Goal: Information Seeking & Learning: Learn about a topic

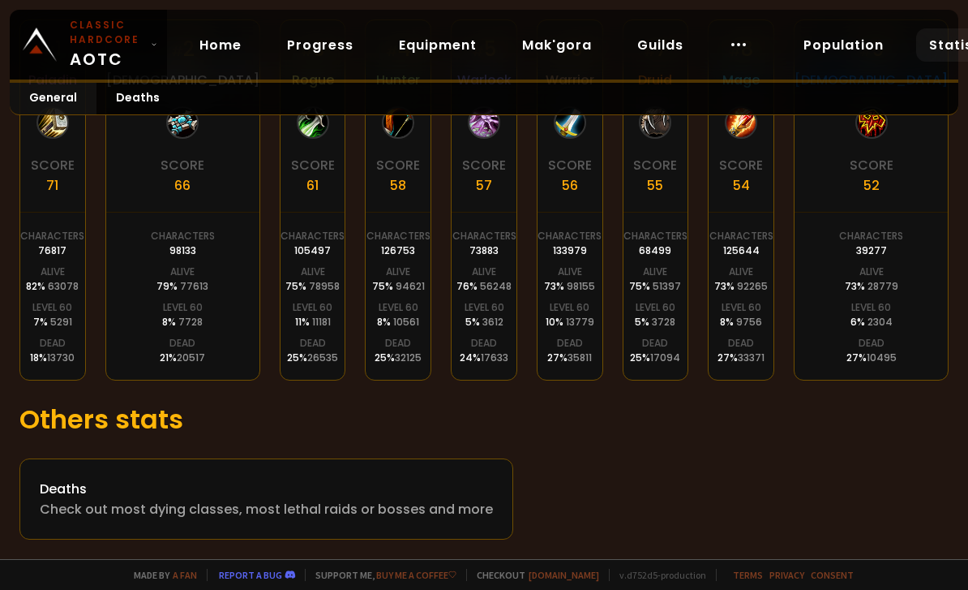
scroll to position [416, 0]
click at [124, 499] on div "Check out most dying classes, most lethal raids or bosses and more" at bounding box center [266, 509] width 453 height 20
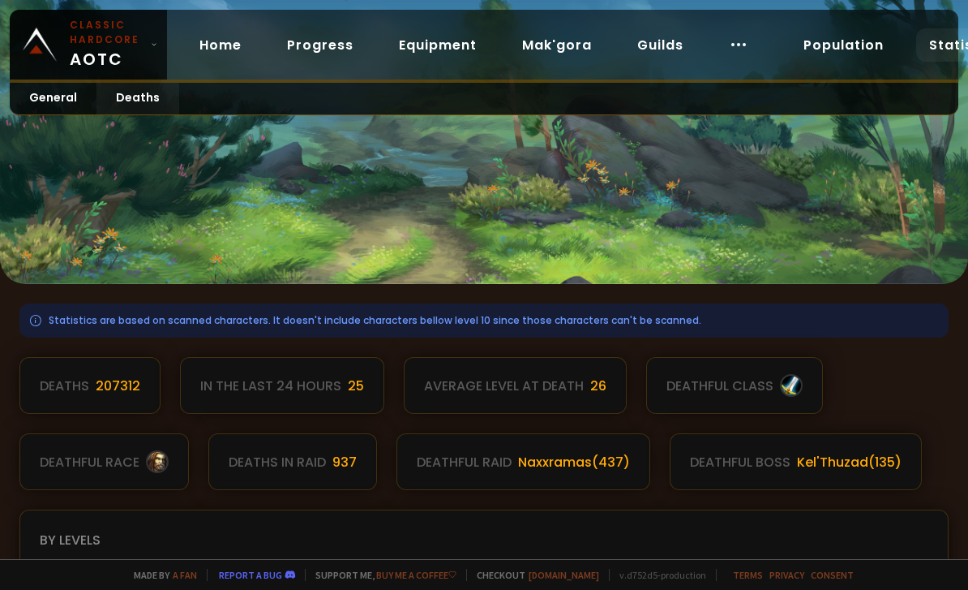
click at [318, 49] on link "Progress" at bounding box center [320, 44] width 92 height 33
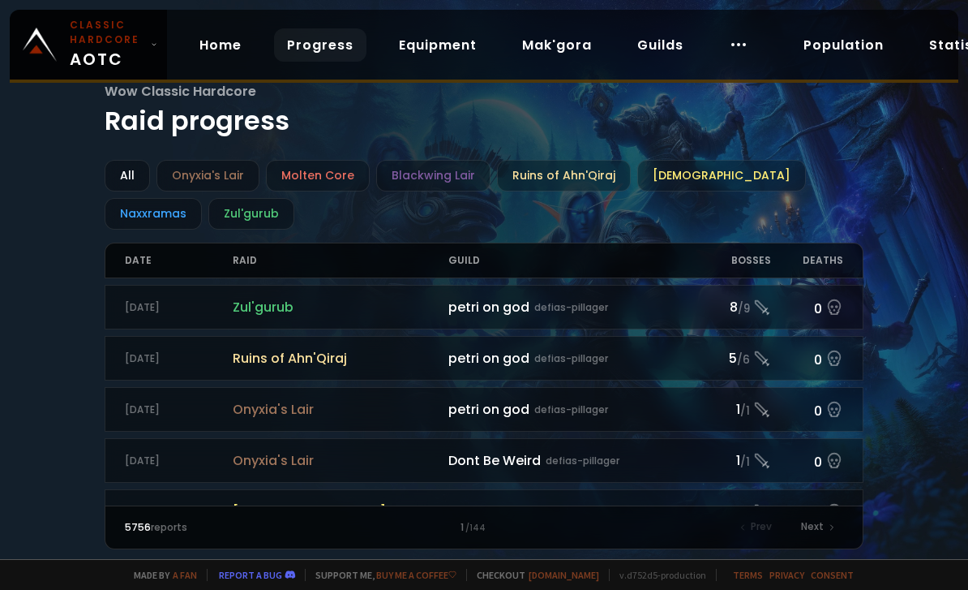
click at [202, 198] on div "Naxxramas" at bounding box center [153, 214] width 97 height 32
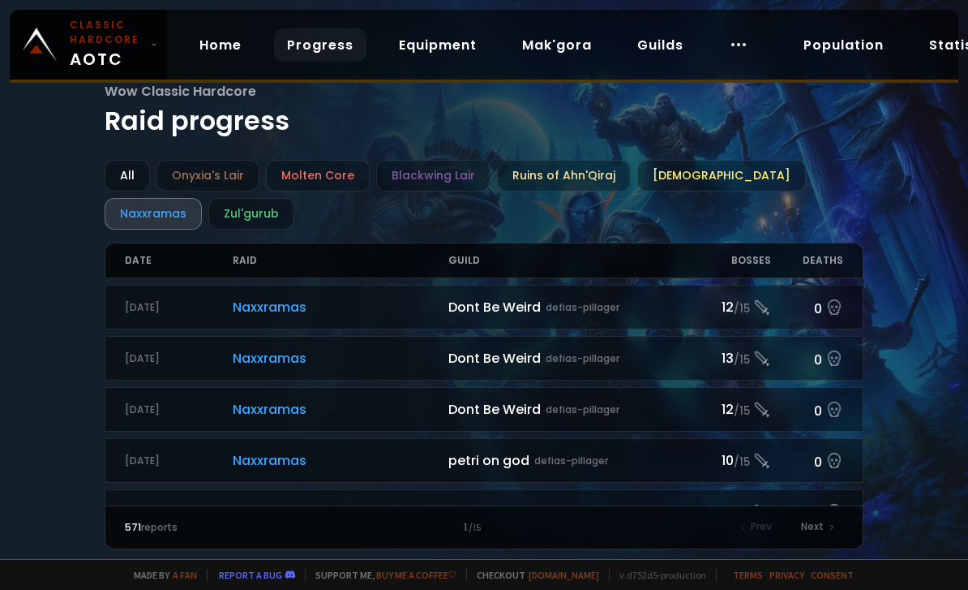
click at [53, 343] on div "Wow Classic Hardcore Raid progress All Onyxia's Lair Molten Core Blackwing Lair…" at bounding box center [484, 279] width 968 height 559
click at [135, 39] on small "Classic Hardcore" at bounding box center [107, 32] width 75 height 29
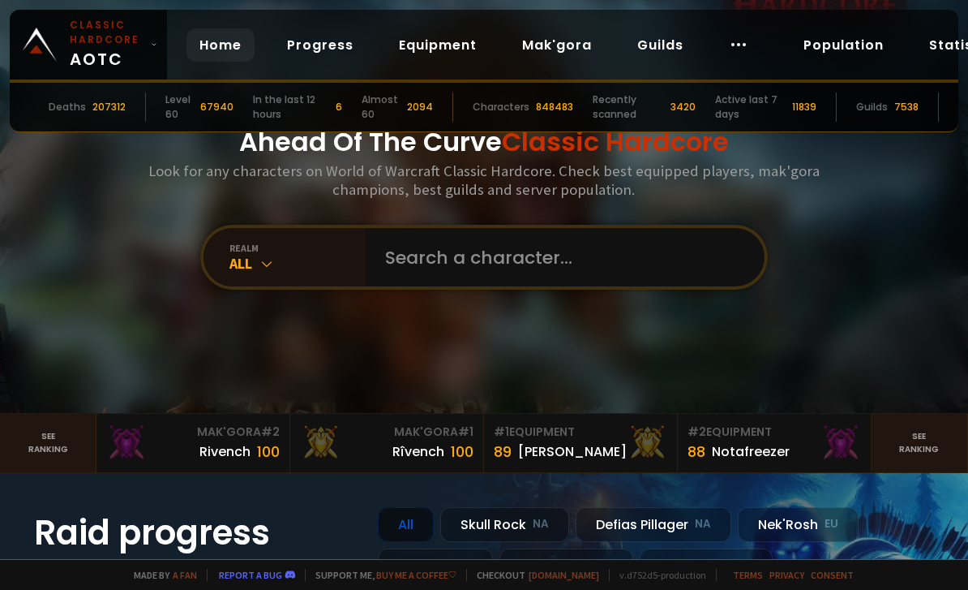
click at [110, 331] on div "Ahead Of The Curve Classic Hardcore Look for any characters on World of Warcraf…" at bounding box center [484, 206] width 968 height 413
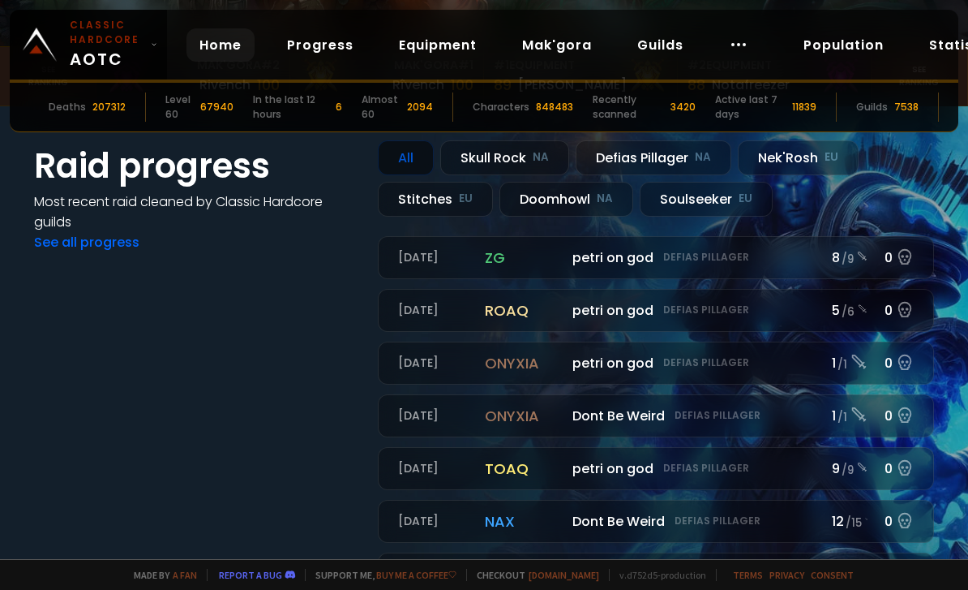
scroll to position [369, 0]
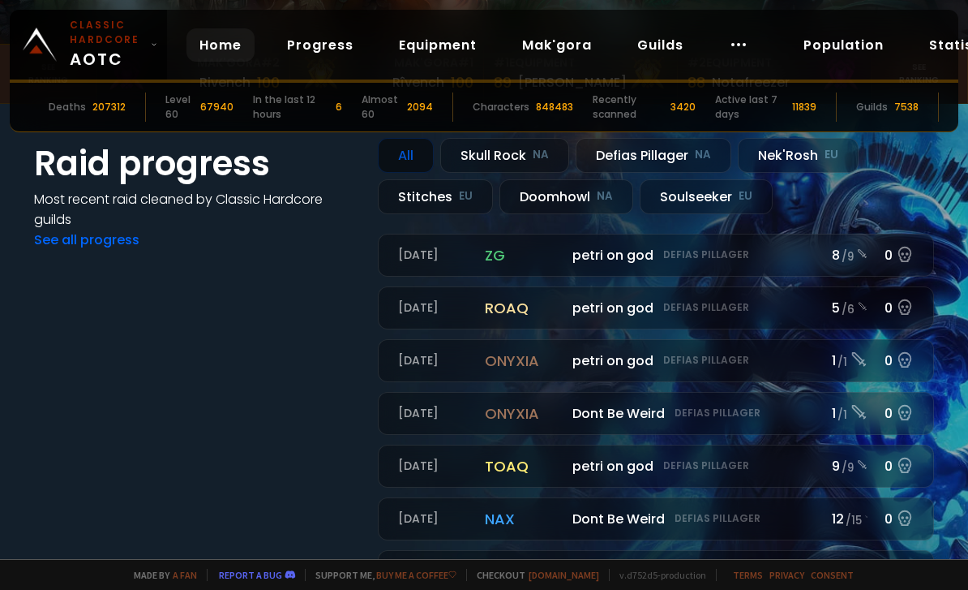
click at [553, 214] on div "Doomhowl NA" at bounding box center [567, 196] width 134 height 35
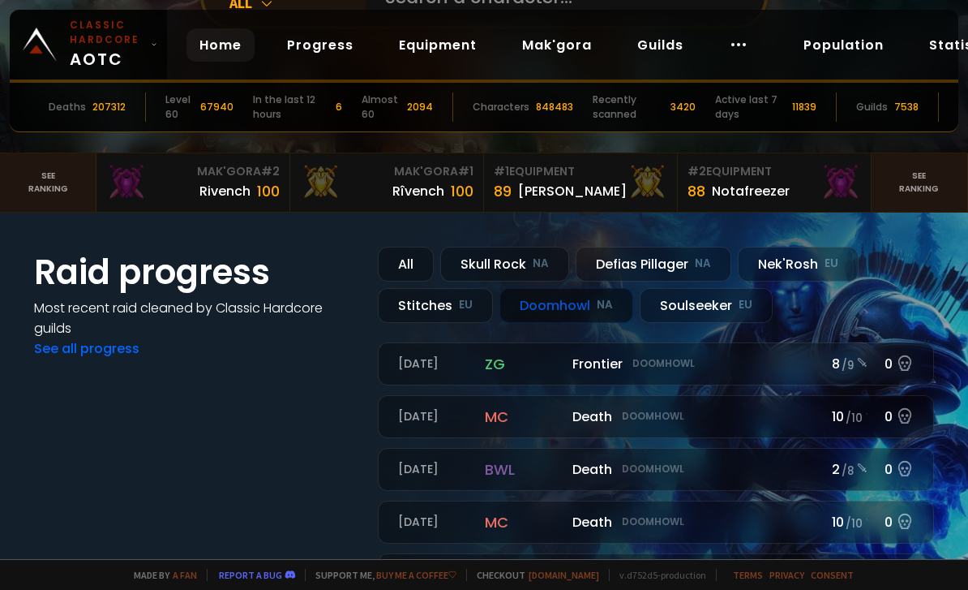
scroll to position [308, 0]
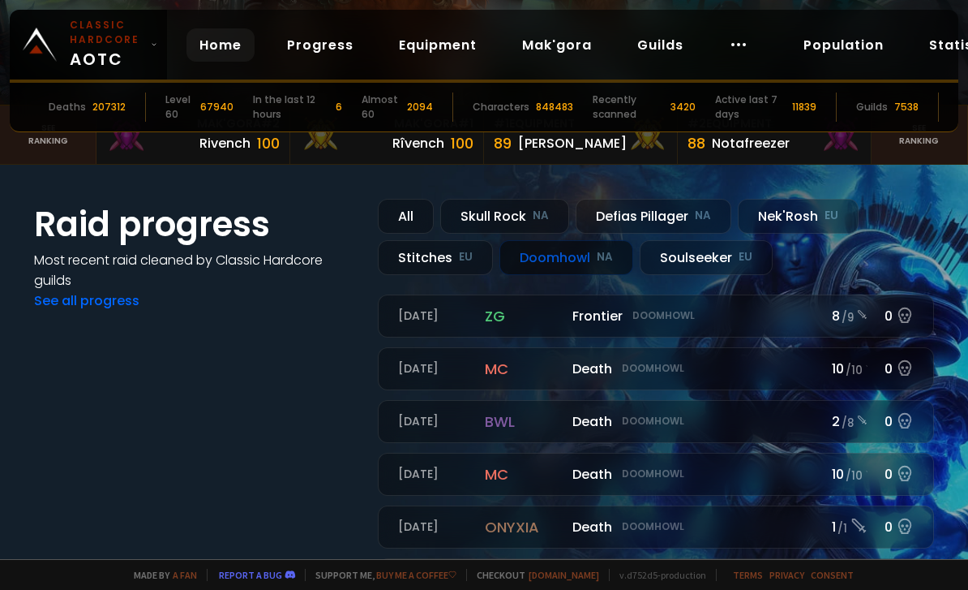
click at [79, 310] on link "See all progress" at bounding box center [86, 300] width 105 height 19
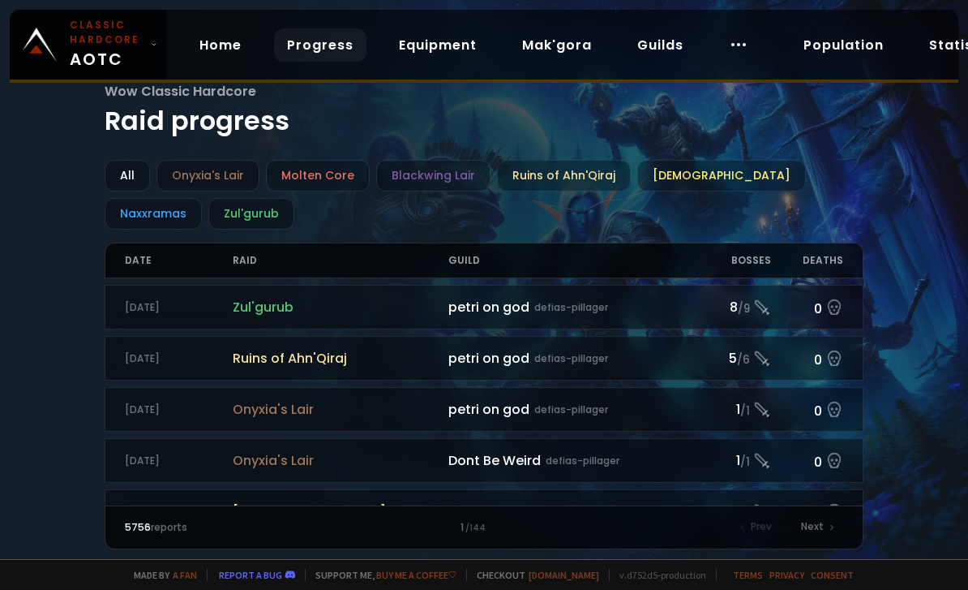
click at [434, 53] on link "Equipment" at bounding box center [438, 44] width 104 height 33
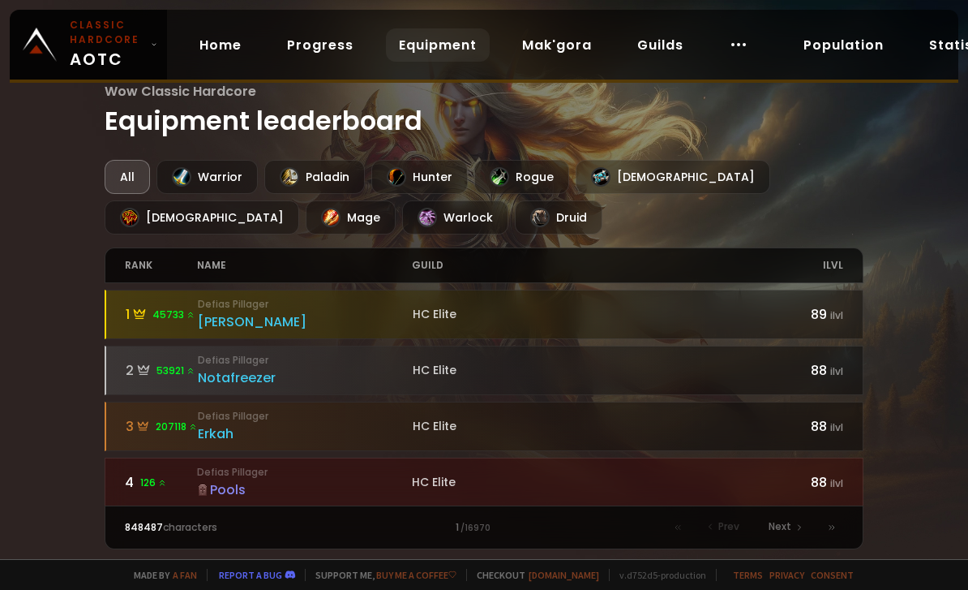
click at [230, 43] on link "Home" at bounding box center [221, 44] width 68 height 33
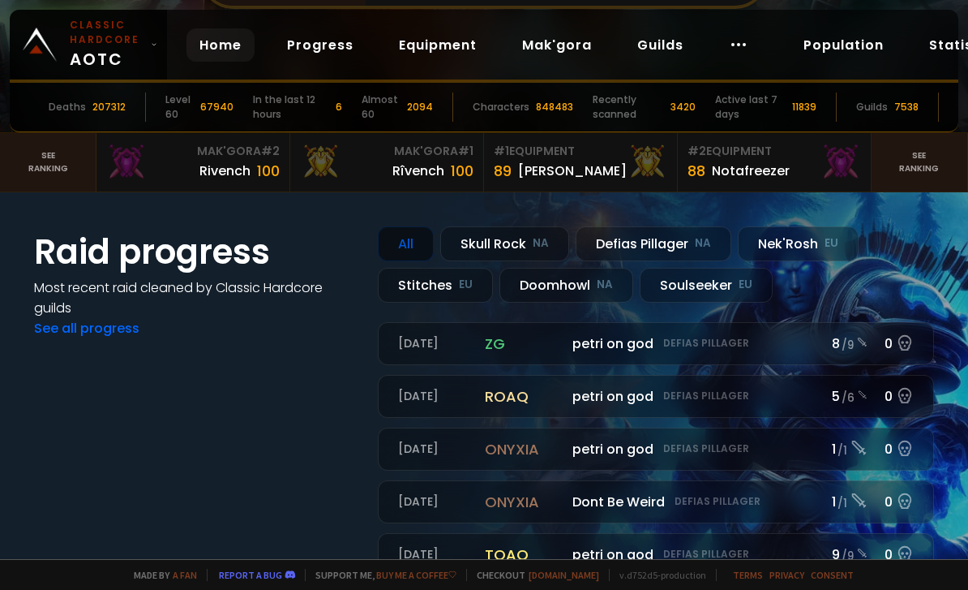
scroll to position [294, 0]
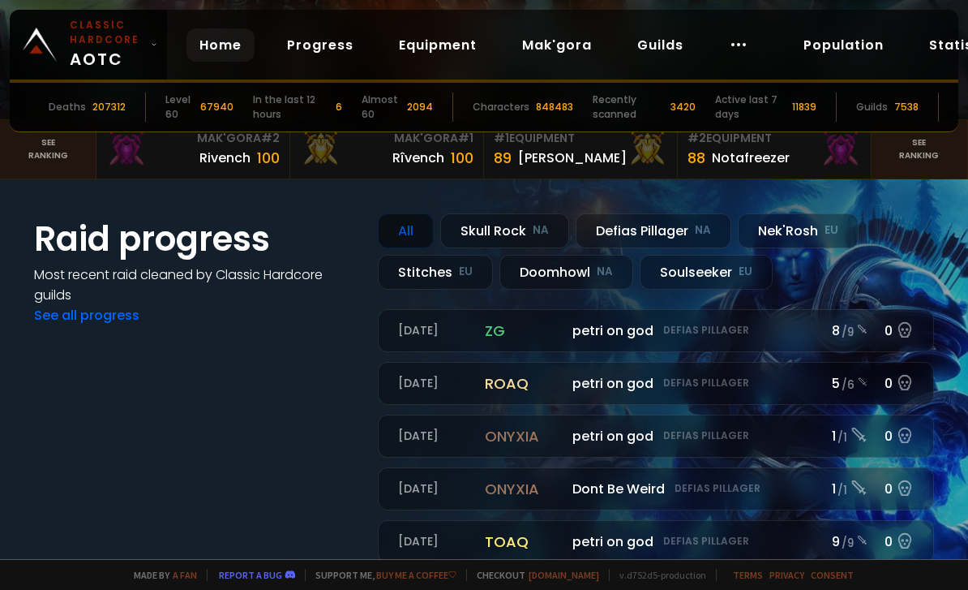
click at [555, 290] on div "Doomhowl NA" at bounding box center [567, 272] width 134 height 35
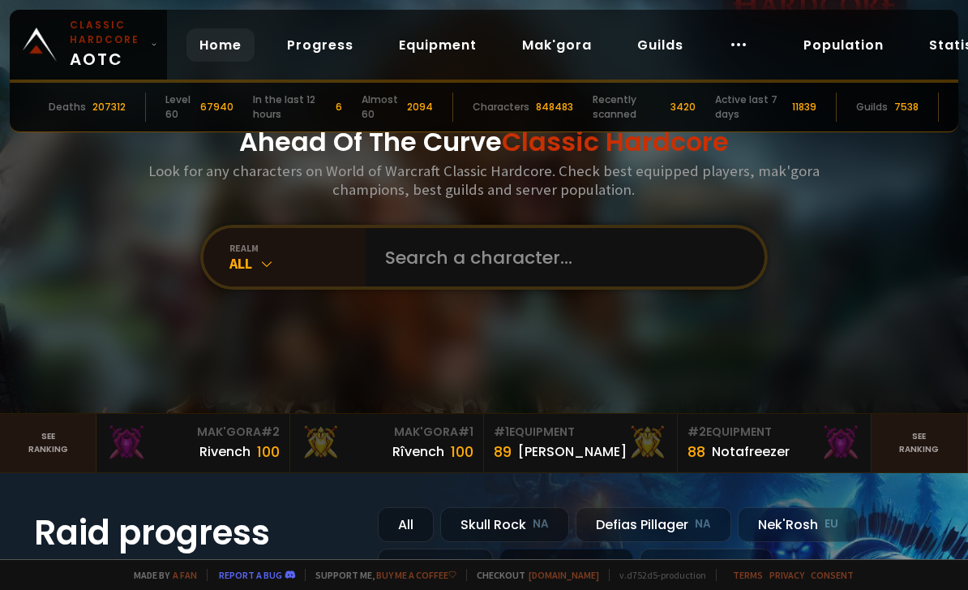
scroll to position [0, 0]
click at [311, 52] on link "Progress" at bounding box center [320, 44] width 92 height 33
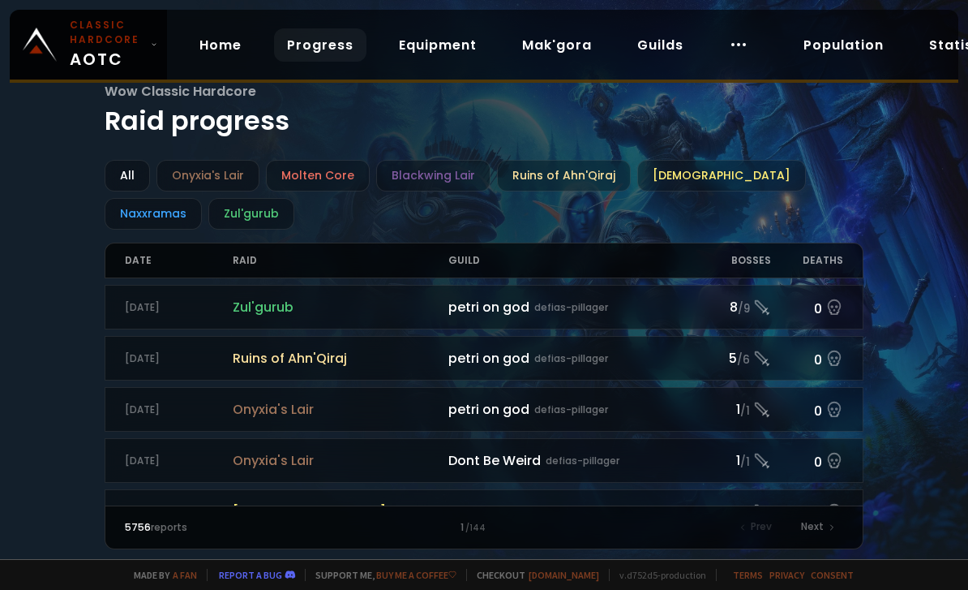
click at [434, 56] on link "Equipment" at bounding box center [438, 44] width 104 height 33
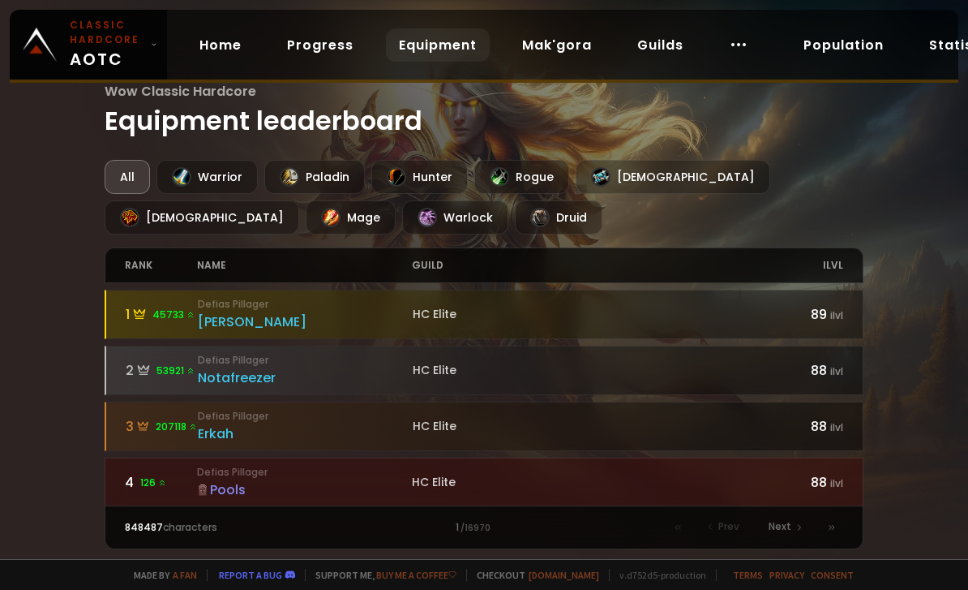
click at [565, 49] on link "Mak'gora" at bounding box center [557, 44] width 96 height 33
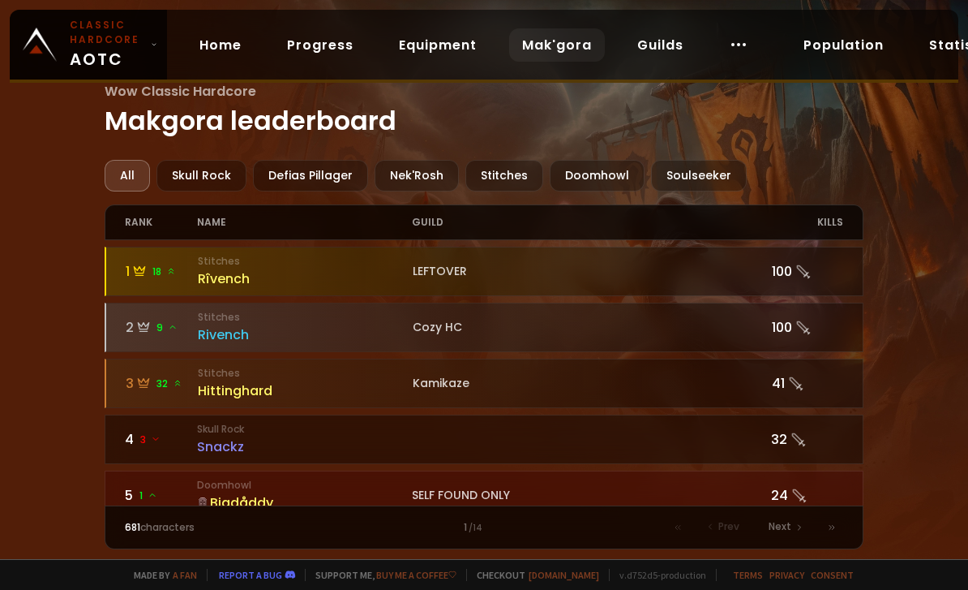
click at [663, 49] on link "Guilds" at bounding box center [660, 44] width 72 height 33
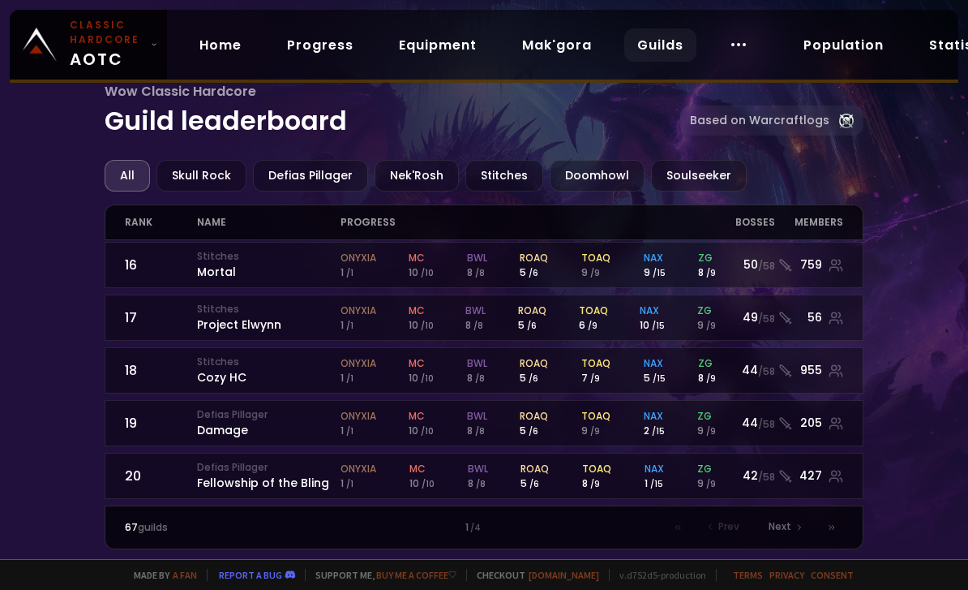
scroll to position [850, 0]
click at [585, 170] on div "Doomhowl" at bounding box center [597, 176] width 95 height 32
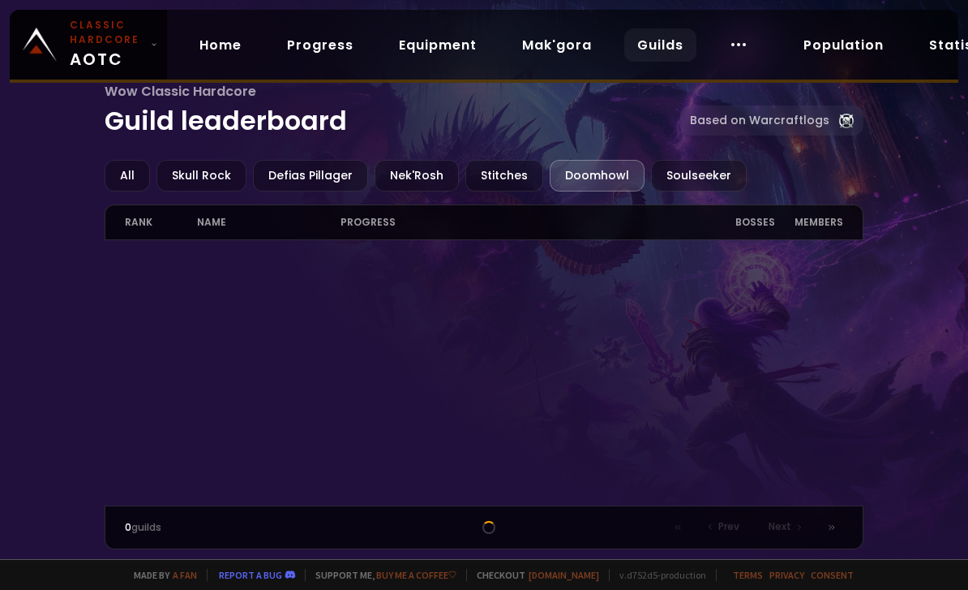
click at [498, 185] on div "Stitches" at bounding box center [505, 176] width 78 height 32
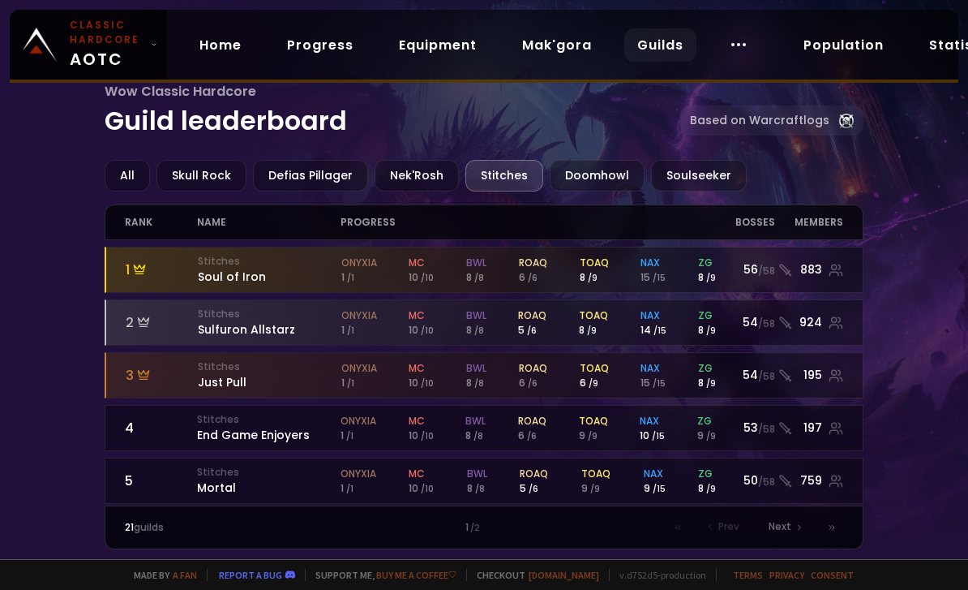
click at [586, 191] on div "Doomhowl" at bounding box center [597, 176] width 95 height 32
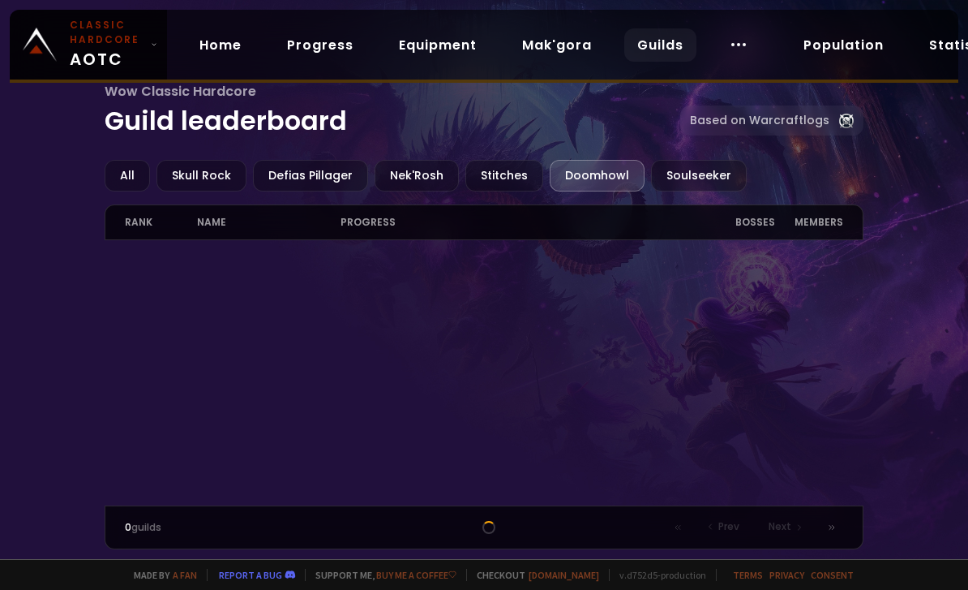
click at [586, 190] on div "Doomhowl" at bounding box center [597, 176] width 95 height 32
click at [691, 178] on div "Soulseeker" at bounding box center [699, 176] width 96 height 32
click at [826, 49] on link "Population" at bounding box center [844, 44] width 106 height 33
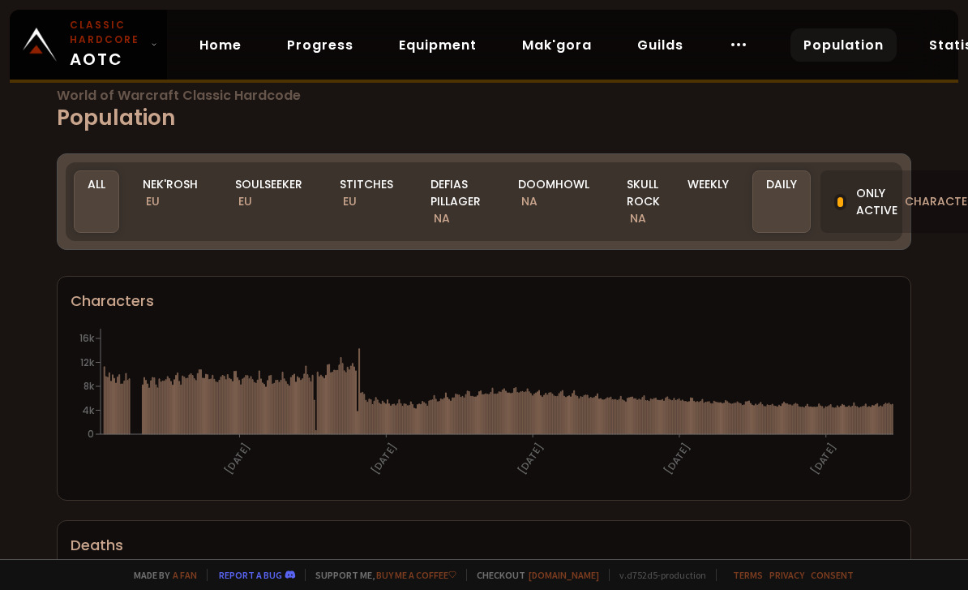
click at [568, 176] on div "Doomhowl NA" at bounding box center [553, 201] width 99 height 62
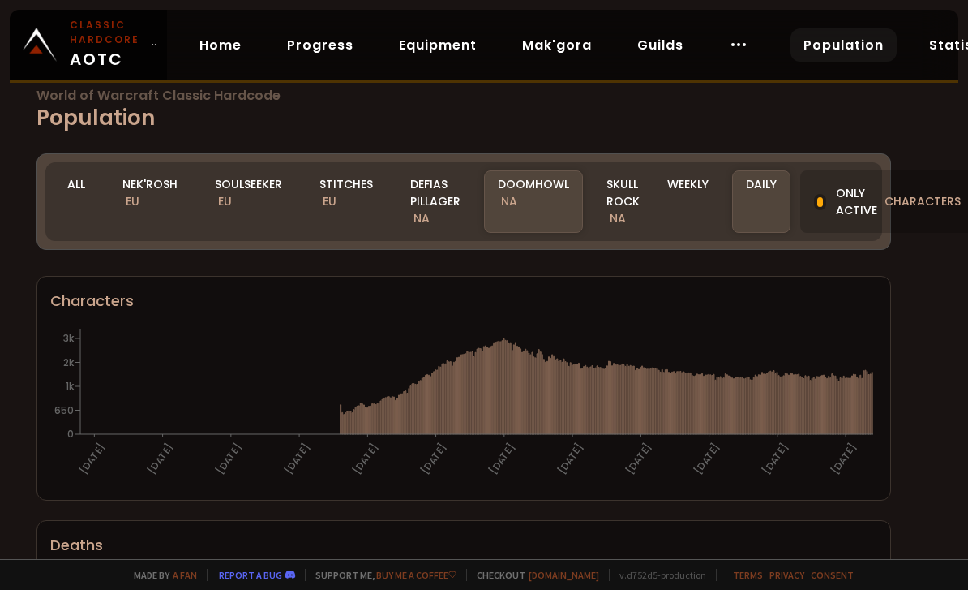
scroll to position [0, 19]
click at [848, 216] on div "Only active characters" at bounding box center [888, 201] width 174 height 62
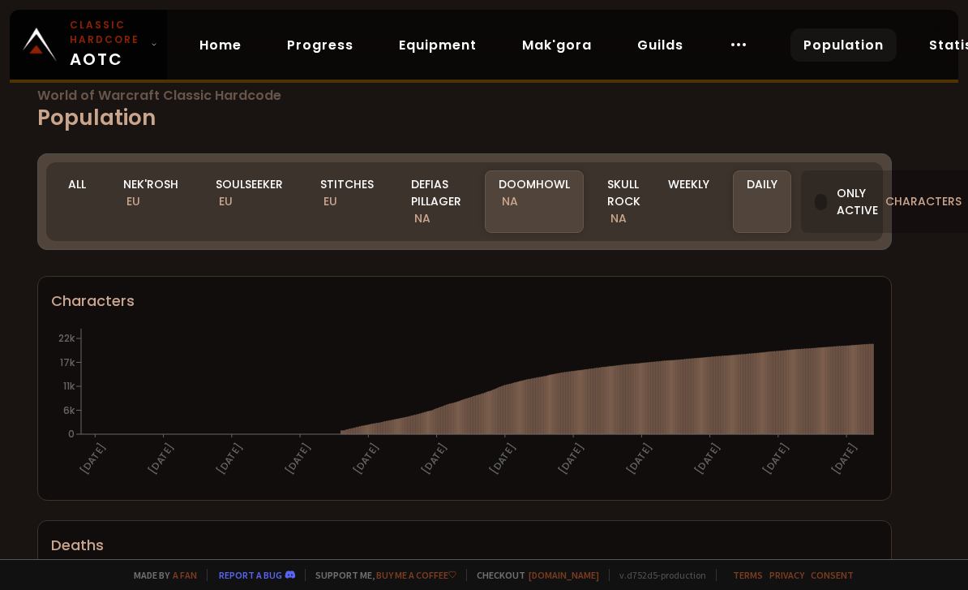
click at [831, 205] on div "Only active characters" at bounding box center [888, 201] width 174 height 62
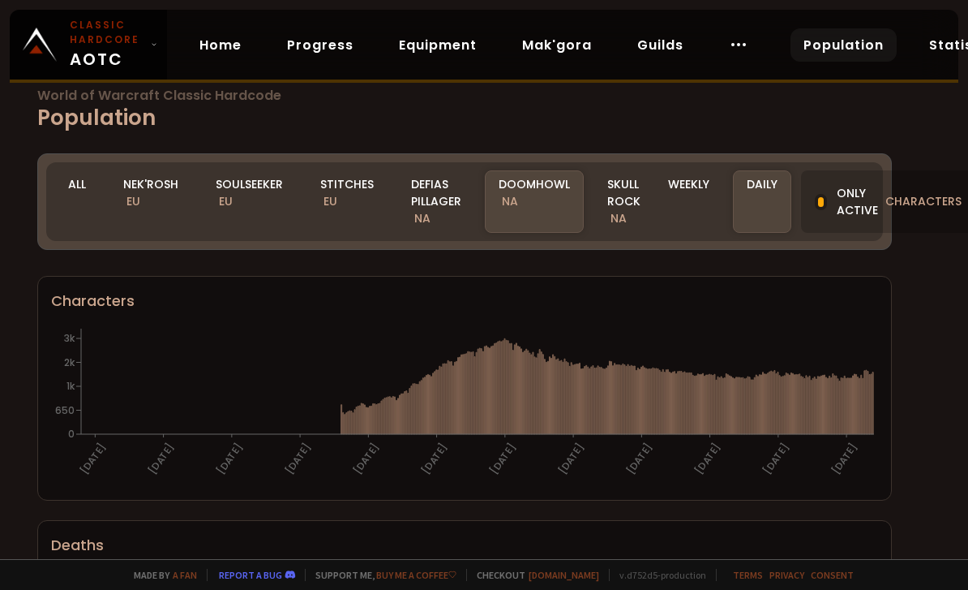
click at [936, 46] on link "Statistics" at bounding box center [964, 44] width 97 height 33
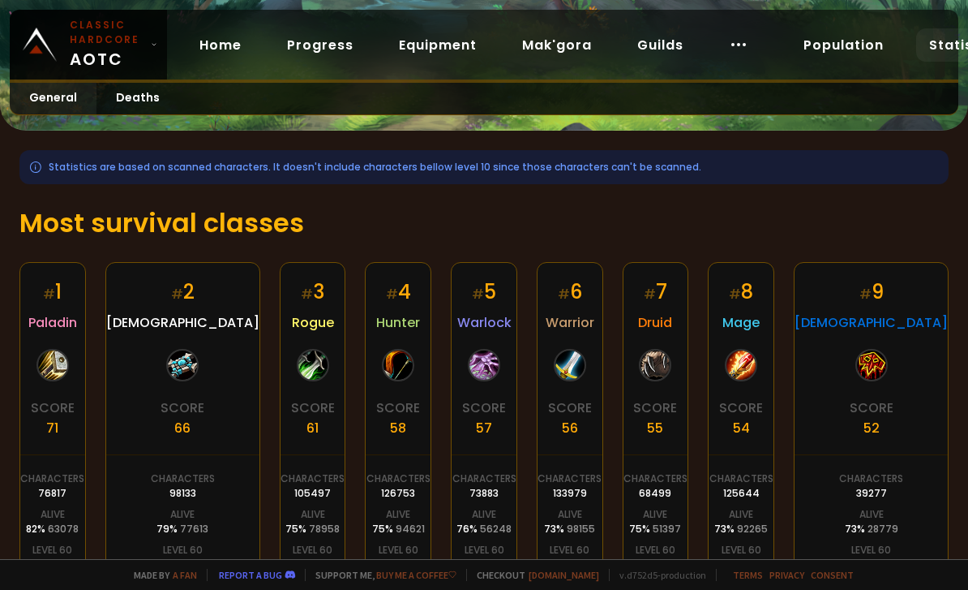
scroll to position [161, 0]
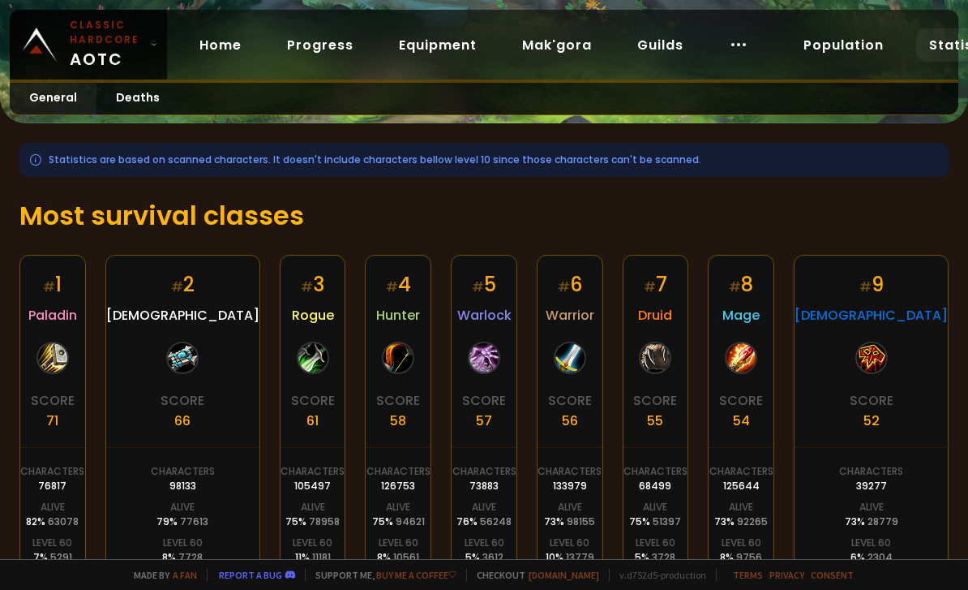
click at [134, 101] on link "Deaths" at bounding box center [138, 99] width 83 height 32
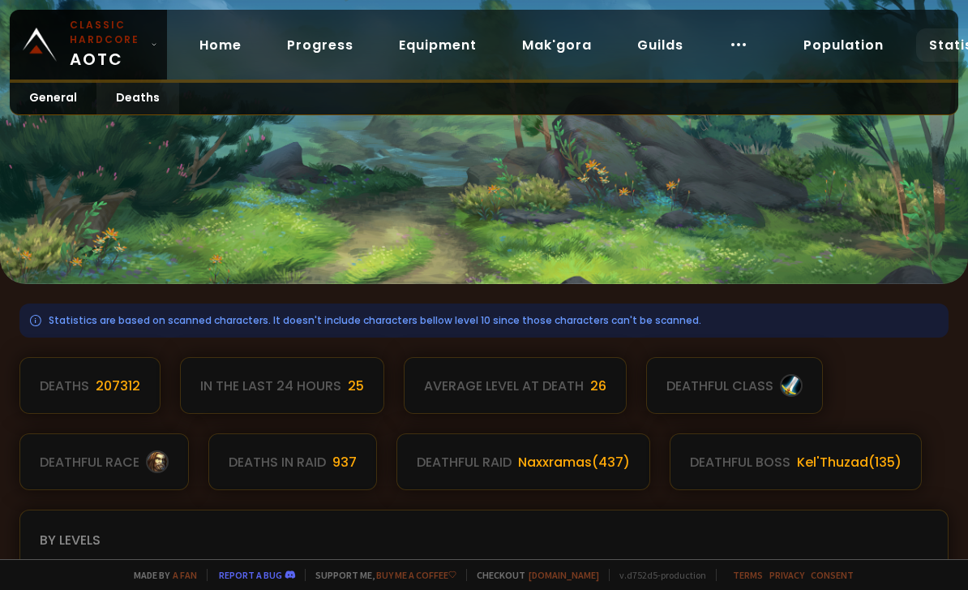
click at [54, 98] on link "General" at bounding box center [53, 99] width 87 height 32
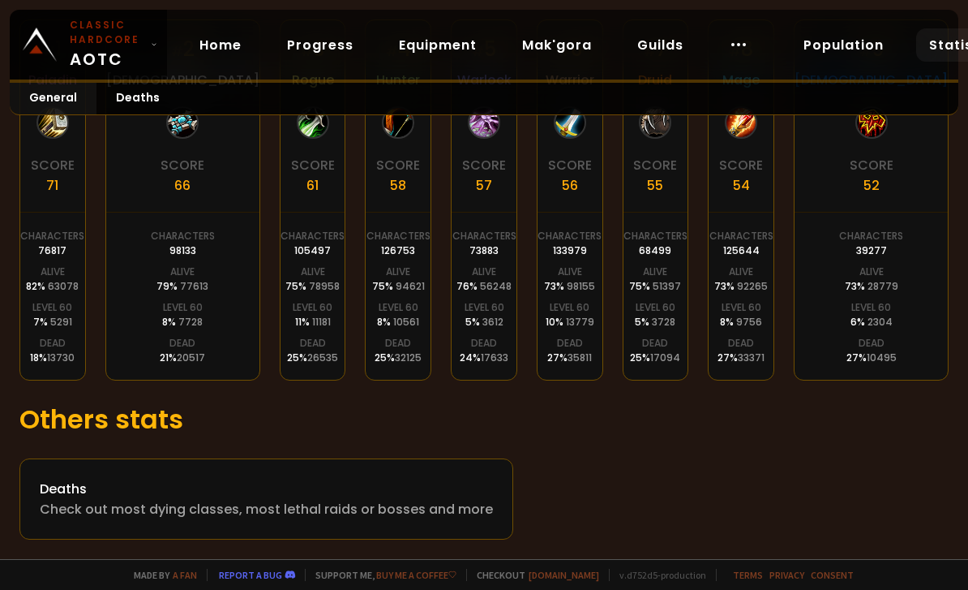
scroll to position [400, 0]
